Goal: Task Accomplishment & Management: Use online tool/utility

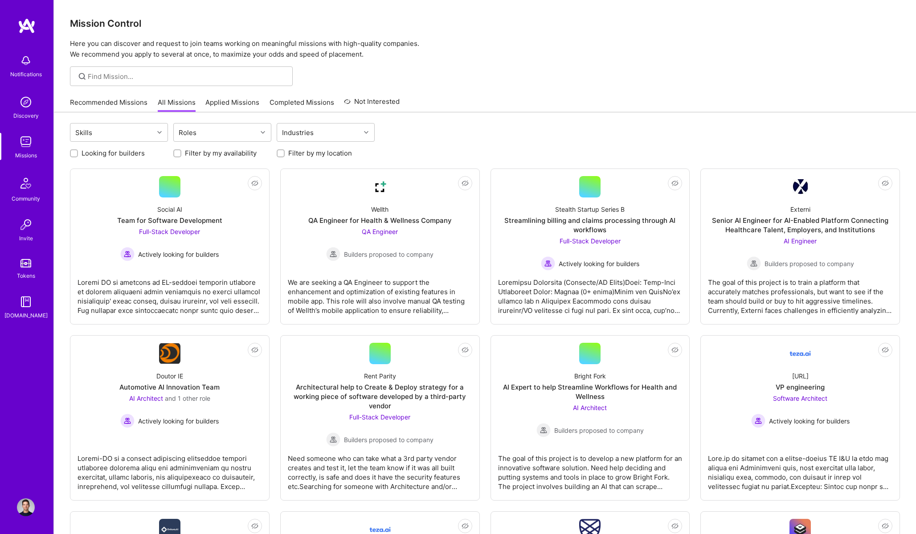
click at [221, 155] on label "Filter by my availability" at bounding box center [221, 152] width 72 height 9
click at [181, 155] on input "Filter by my availability" at bounding box center [178, 154] width 6 height 6
click at [221, 155] on label "Filter by my availability" at bounding box center [221, 152] width 72 height 9
click at [182, 155] on input "Filter by my availability" at bounding box center [178, 154] width 8 height 8
checkbox input "false"
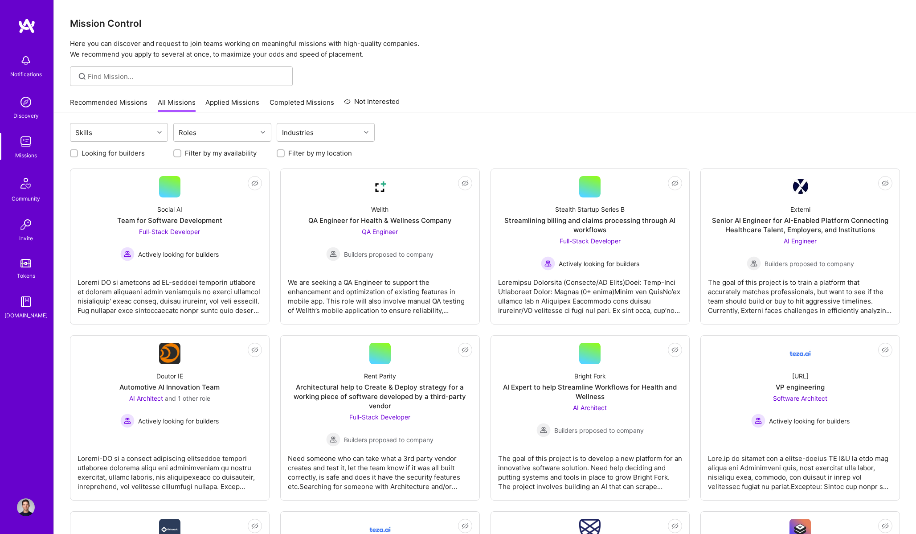
scroll to position [0, 0]
click at [217, 136] on div "Roles" at bounding box center [215, 132] width 83 height 18
click at [221, 188] on div "AI Product Manager" at bounding box center [222, 188] width 87 height 9
checkbox input "true"
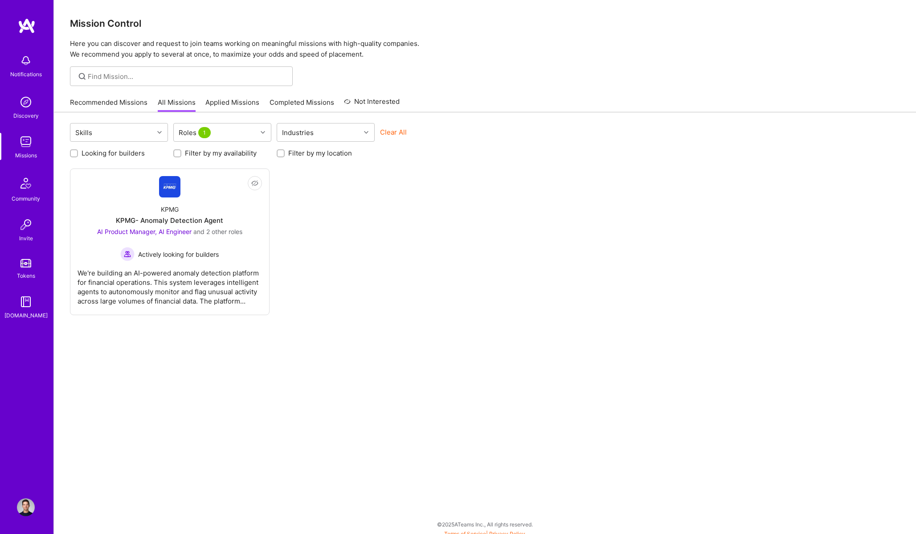
click at [421, 229] on div "Not Interested KPMG KPMG- Anomaly Detection Agent AI Product Manager, AI Engine…" at bounding box center [485, 241] width 830 height 147
click at [234, 278] on div "We're building an AI-powered anomaly detection platform for financial operation…" at bounding box center [170, 283] width 184 height 45
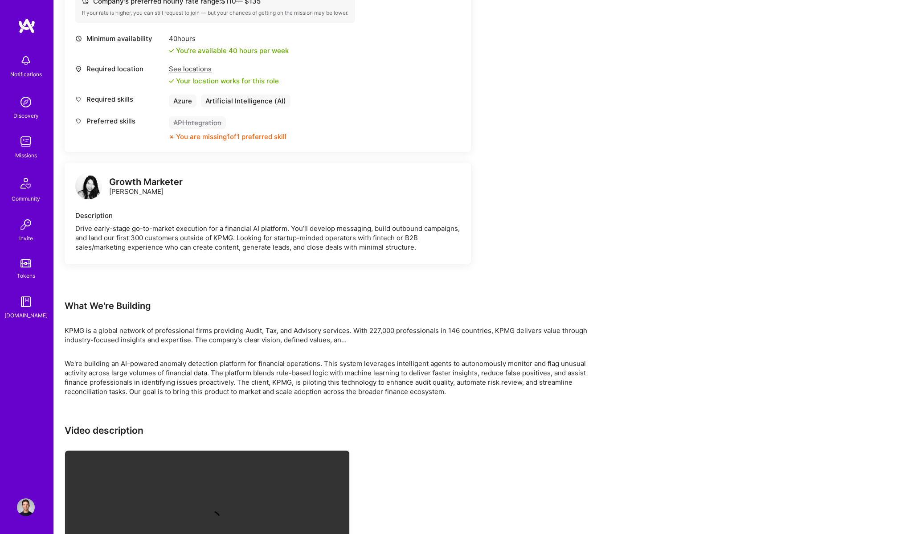
scroll to position [1420, 0]
